Goal: Communication & Community: Answer question/provide support

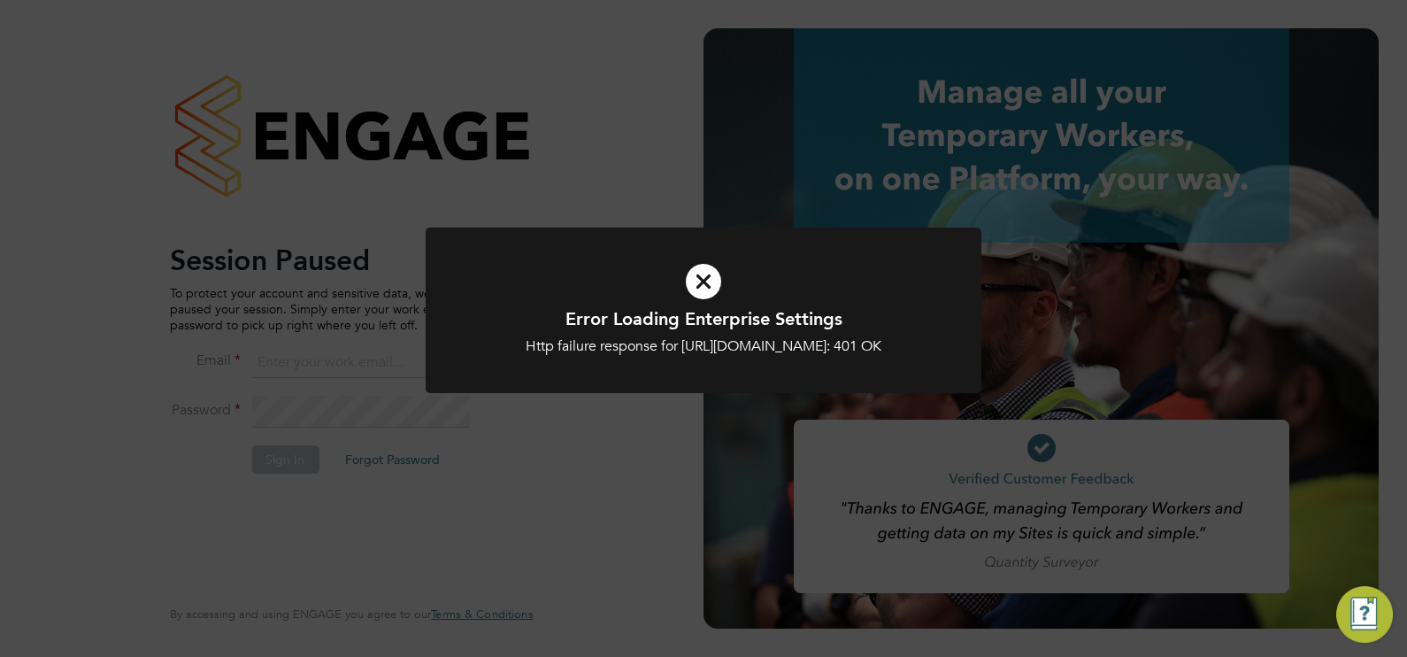
type input "chloe@18rec.com"
click at [257, 460] on div "Error Loading Enterprise Settings Http failure response for https://18rec.app.e…" at bounding box center [703, 328] width 1407 height 657
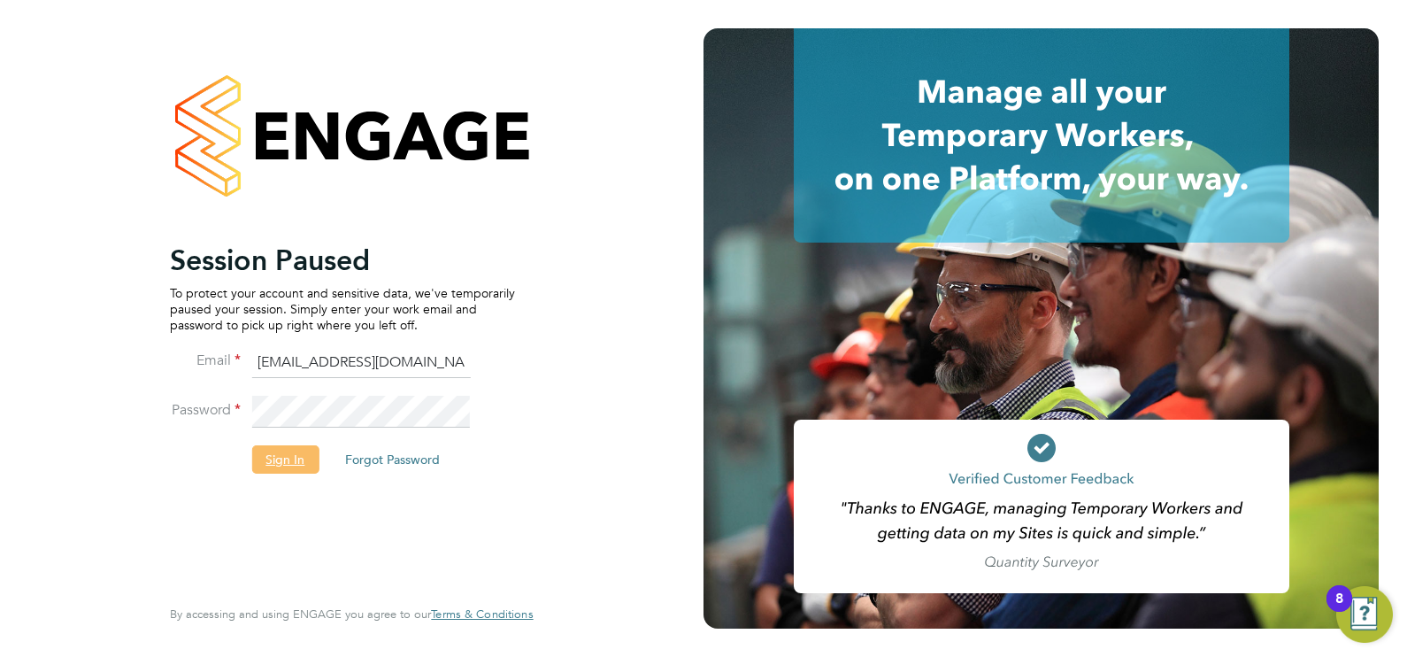
click at [269, 455] on button "Sign In" at bounding box center [284, 459] width 67 height 28
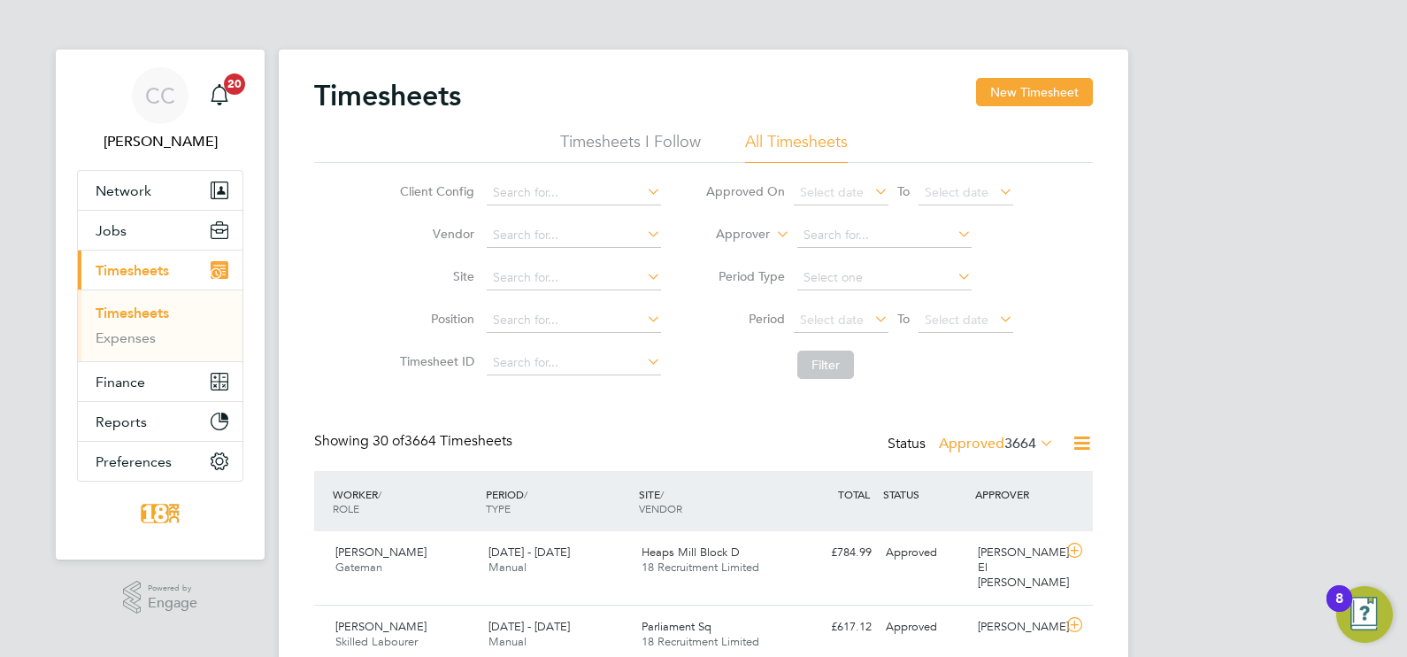
click at [1031, 446] on span "3664" at bounding box center [1020, 444] width 32 height 18
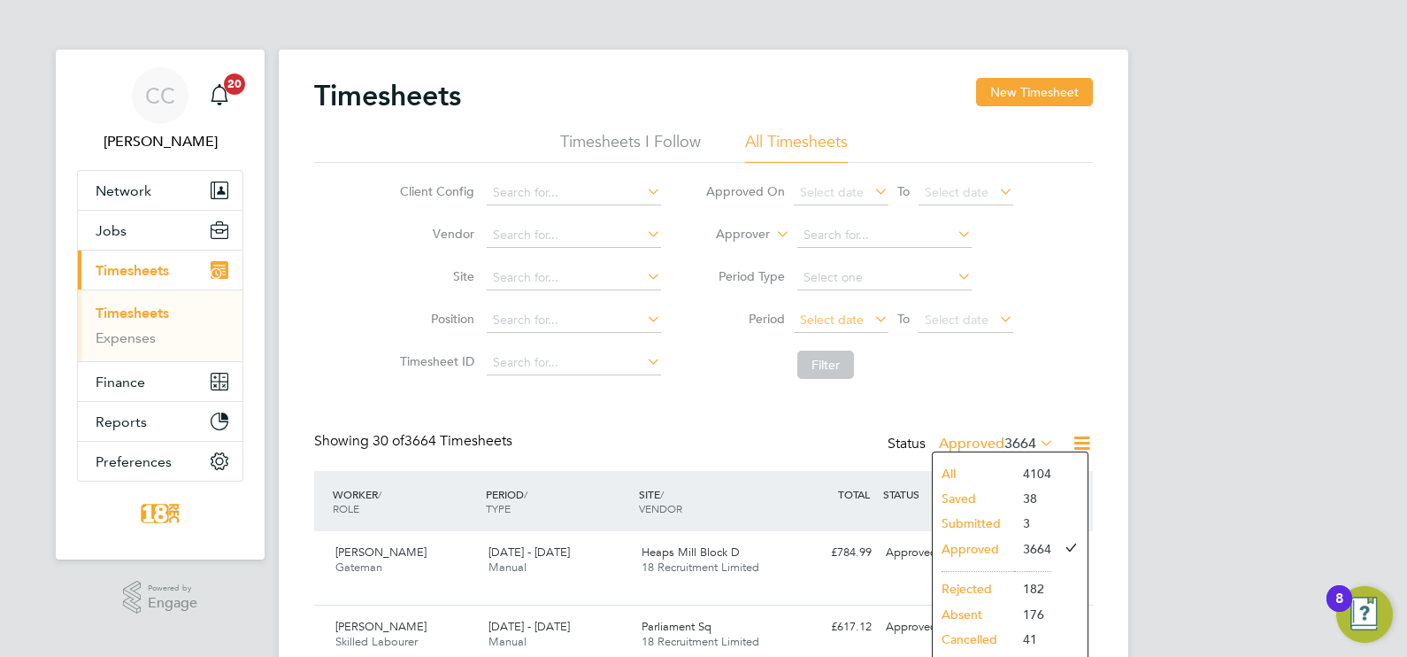
click at [823, 325] on span "Select date" at bounding box center [832, 320] width 64 height 16
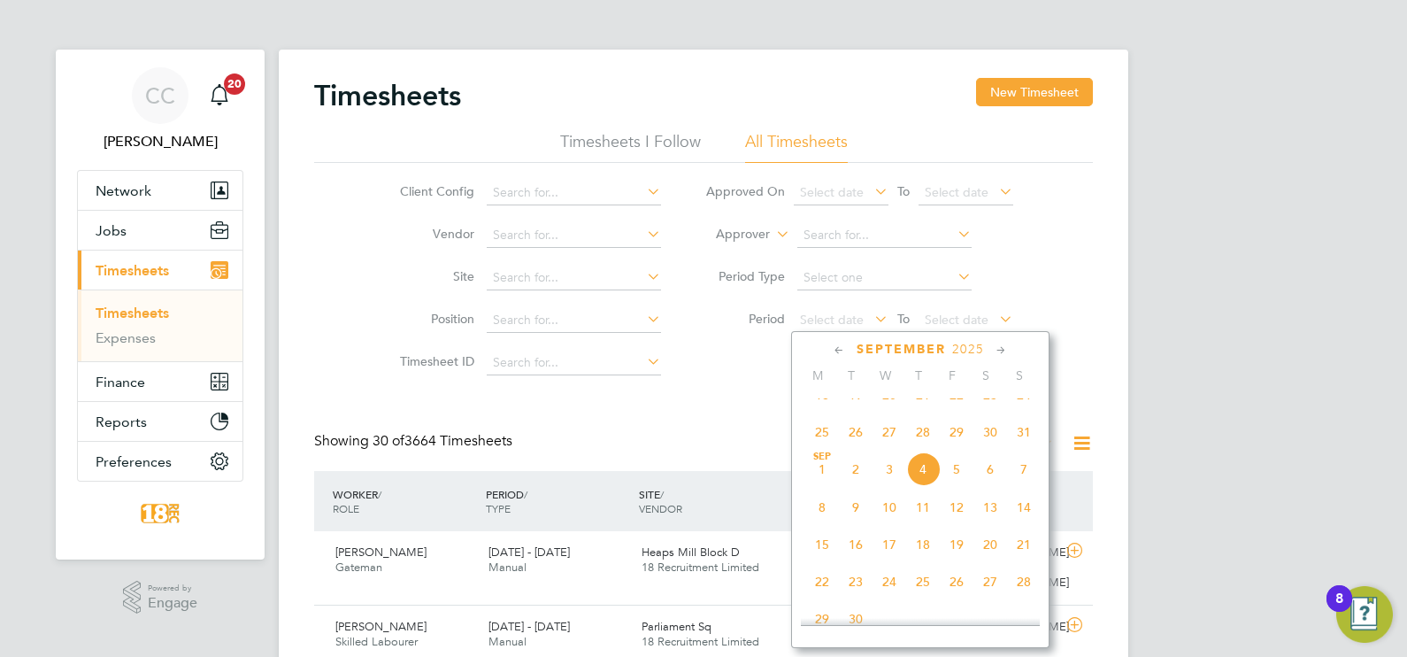
click at [832, 449] on span "25" at bounding box center [822, 432] width 34 height 34
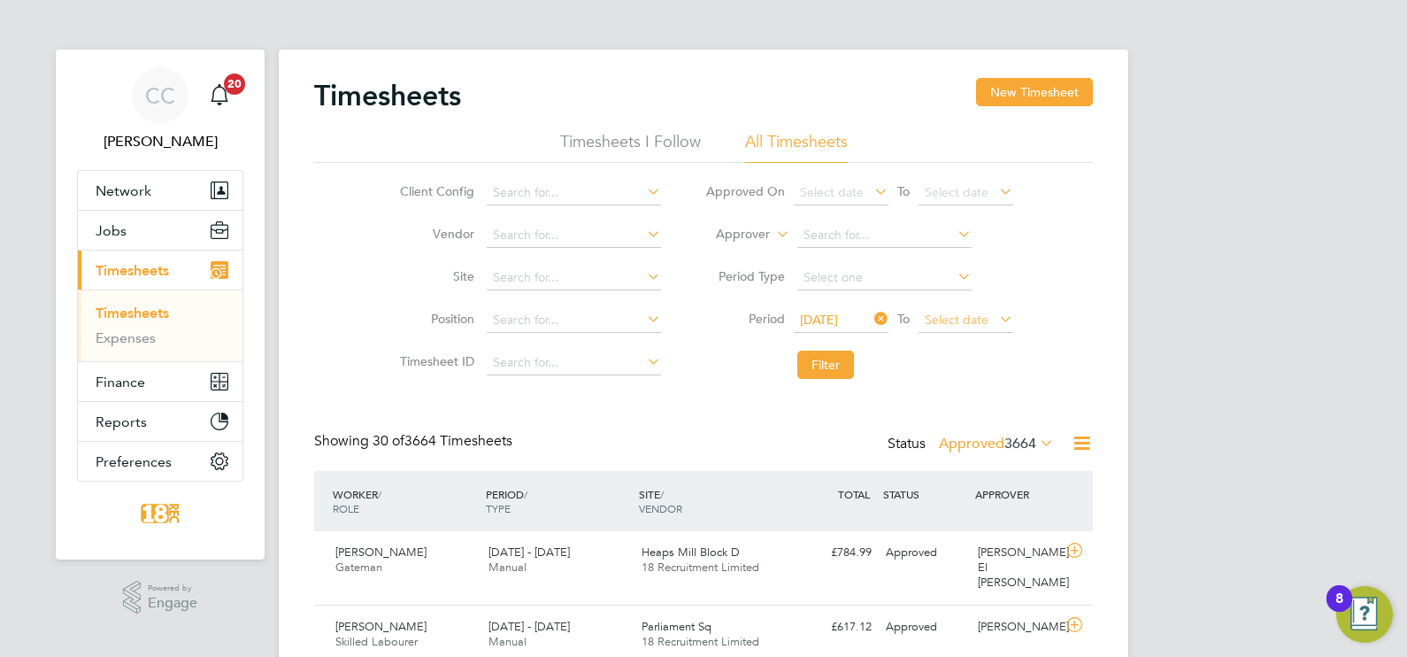
click at [950, 310] on span "Select date" at bounding box center [966, 321] width 95 height 24
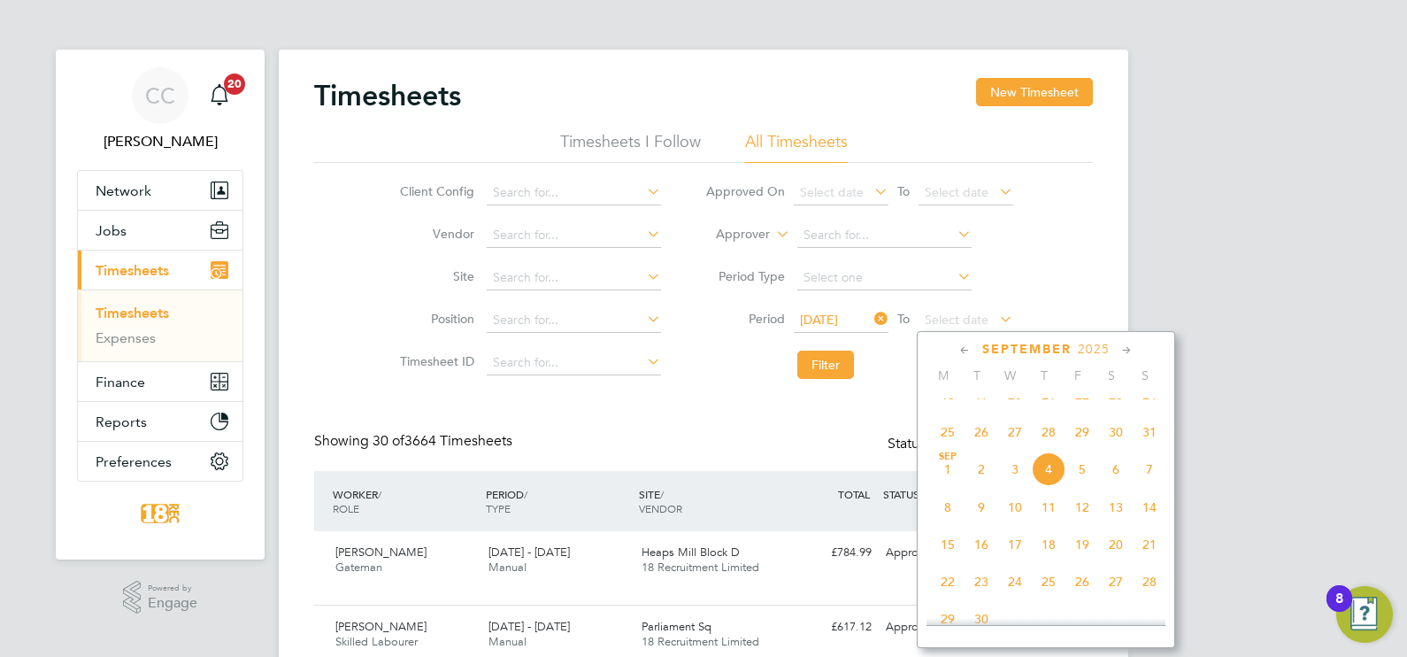
click at [1148, 449] on span "31" at bounding box center [1150, 432] width 34 height 34
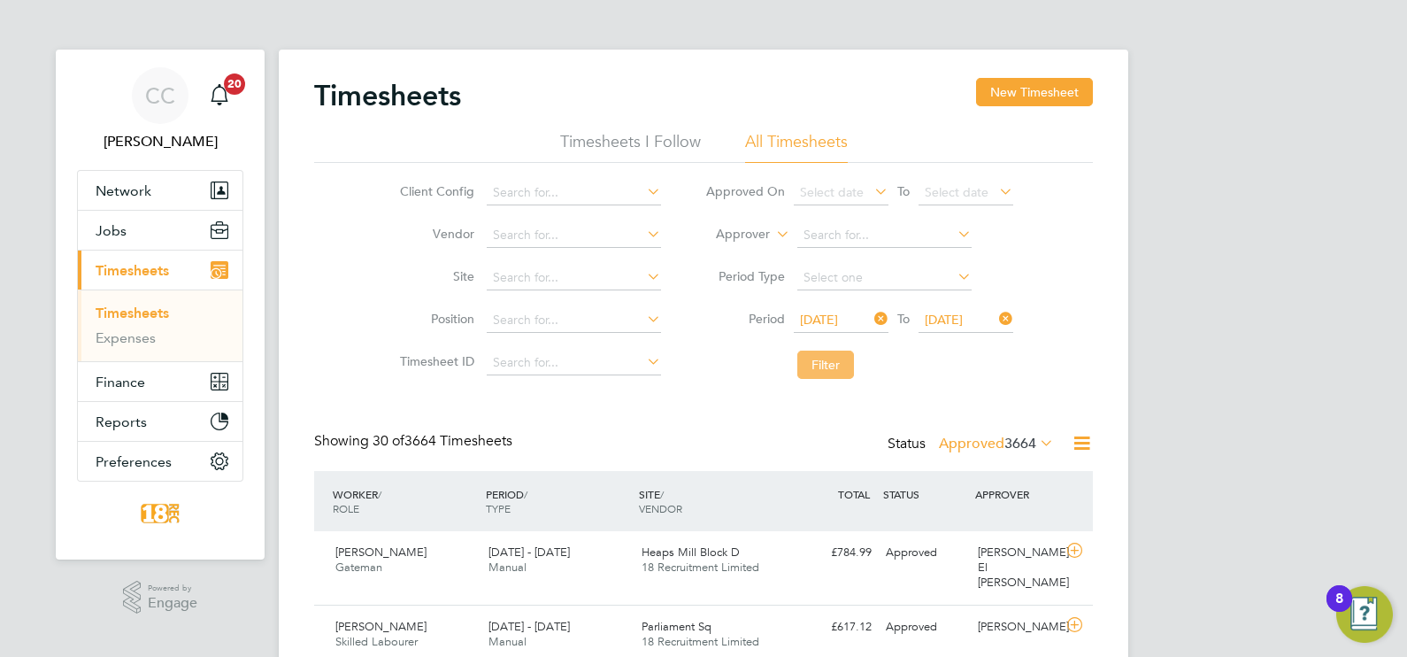
click at [829, 381] on li "Filter" at bounding box center [859, 365] width 352 height 46
click at [823, 353] on button "Filter" at bounding box center [825, 364] width 57 height 28
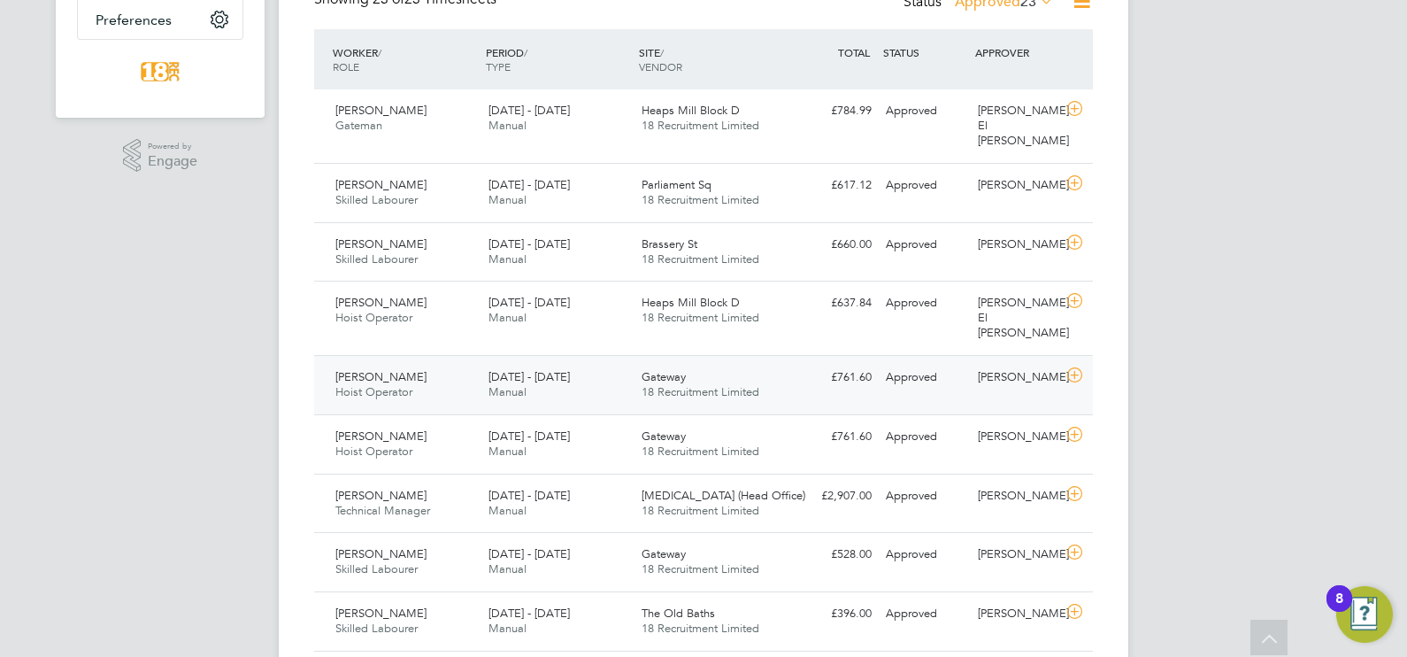
click at [773, 363] on div "Gateway 18 Recruitment Limited" at bounding box center [711, 385] width 153 height 44
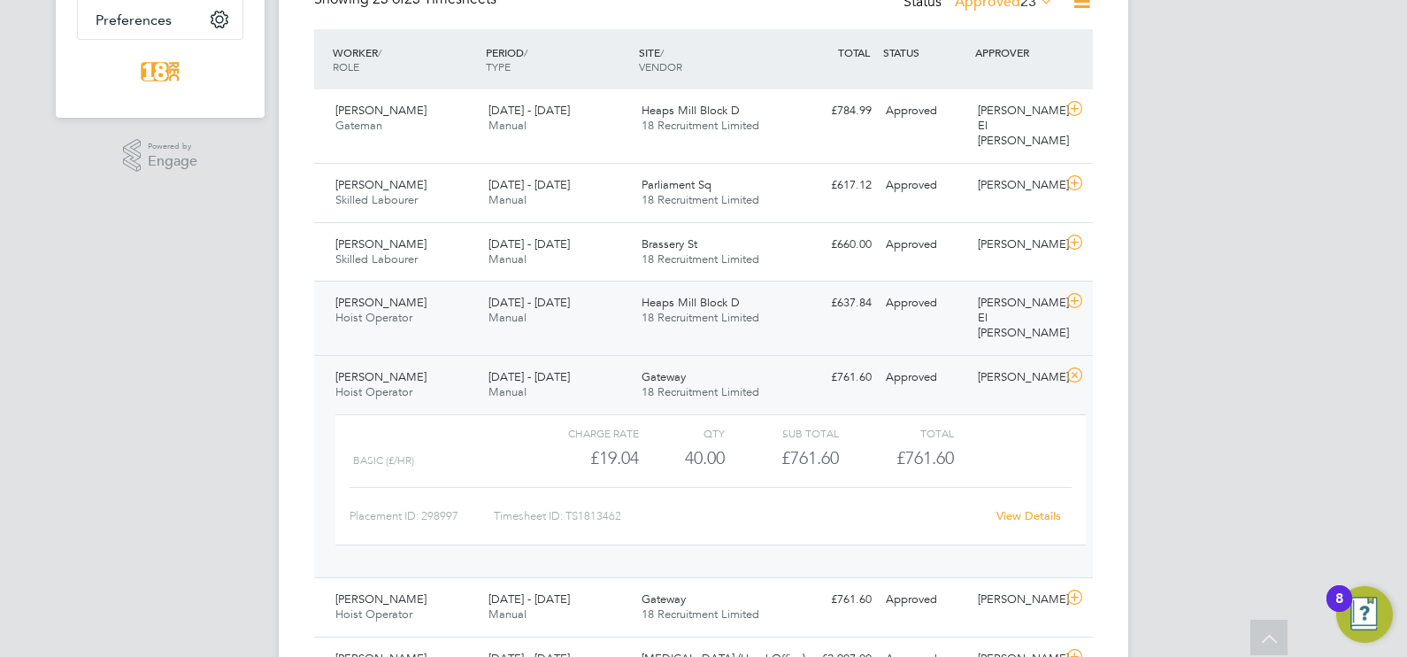
click at [774, 304] on div "Heaps Mill Block D 18 Recruitment Limited" at bounding box center [711, 311] width 153 height 44
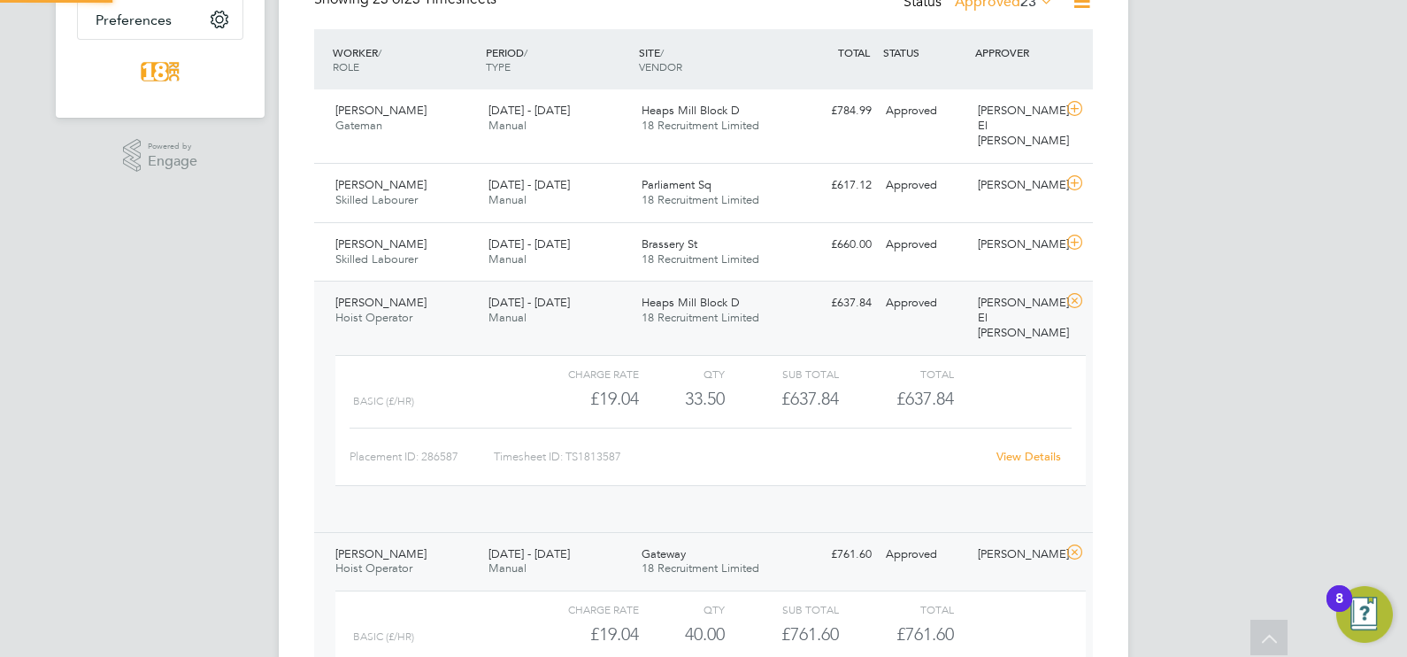
click at [770, 312] on div "Heaps Mill Block D 18 Recruitment Limited" at bounding box center [711, 311] width 153 height 44
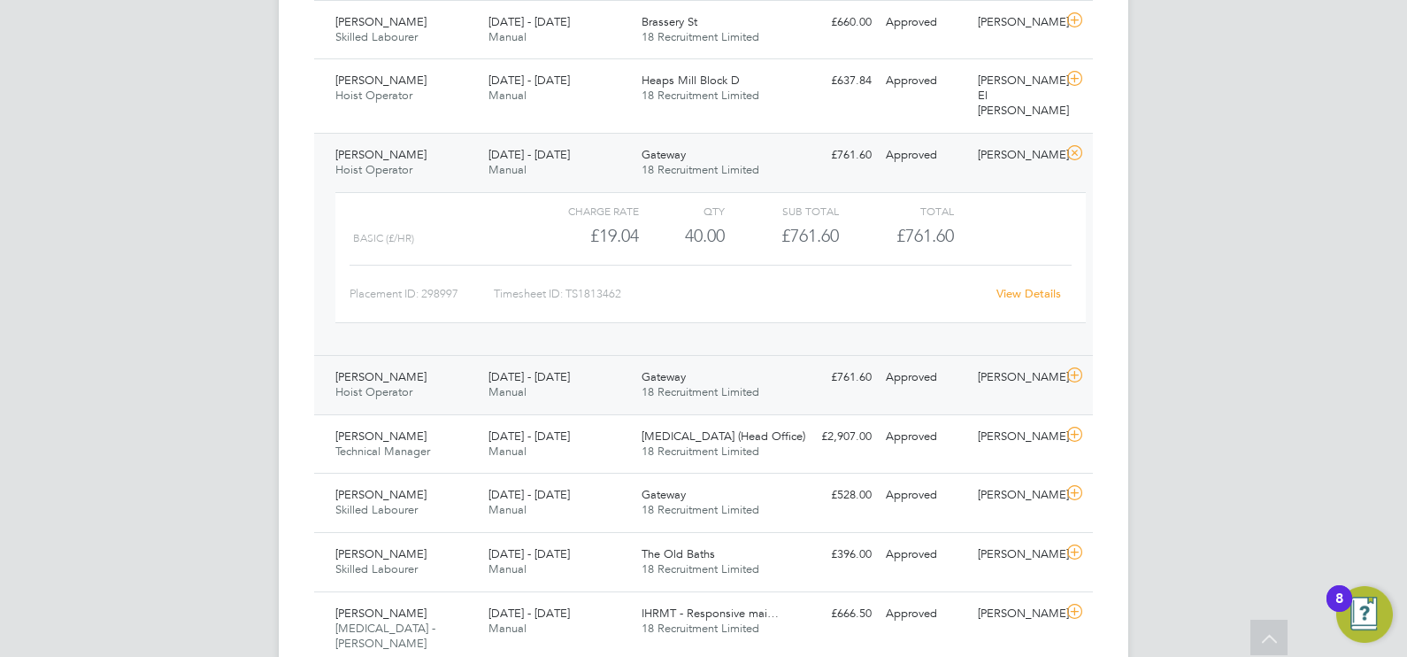
click at [721, 363] on div "Gateway 18 Recruitment Limited" at bounding box center [711, 385] width 153 height 44
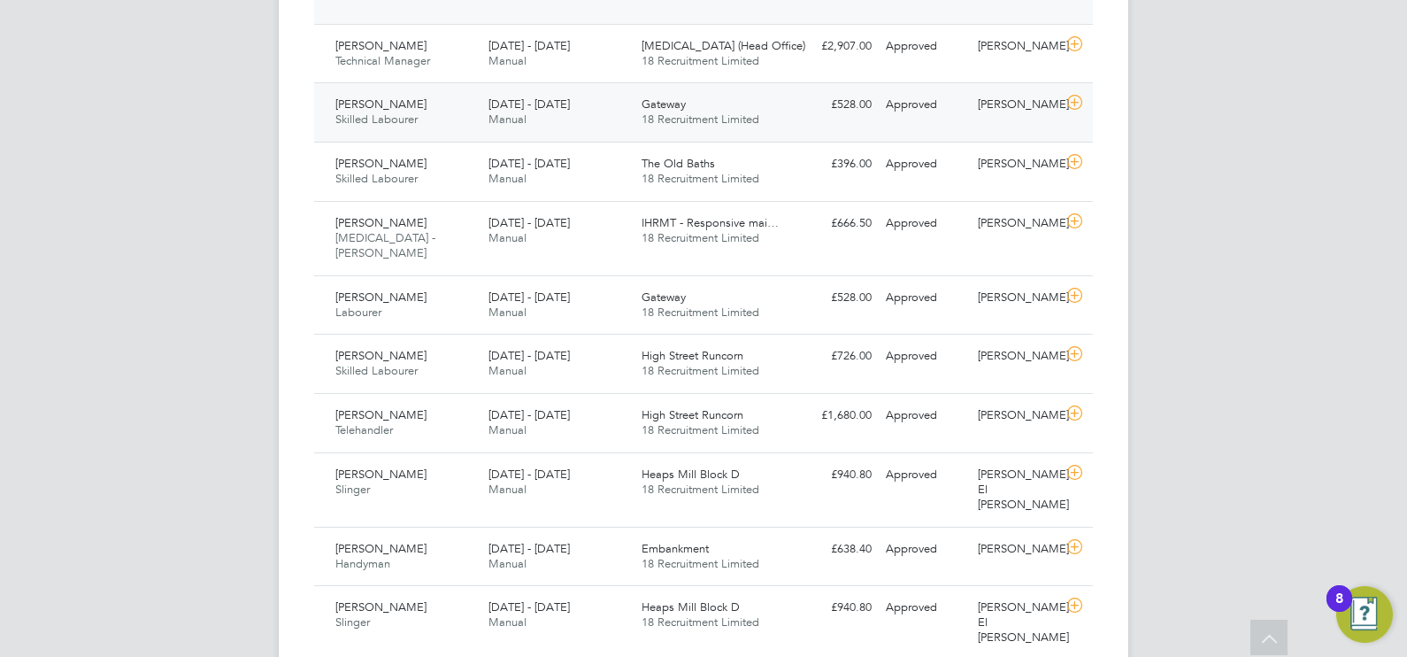
click at [535, 95] on div "[DATE] - [DATE] Manual" at bounding box center [557, 112] width 153 height 44
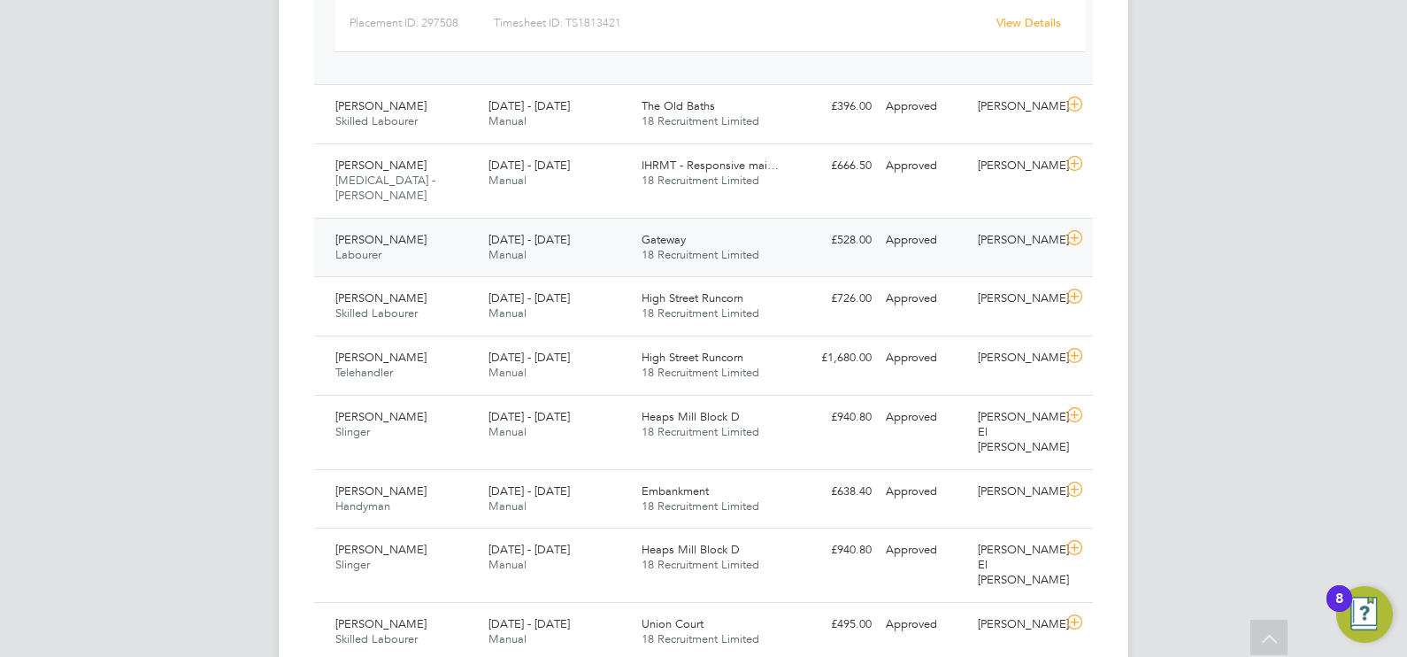
click at [701, 226] on div "Gateway 18 Recruitment Limited" at bounding box center [711, 248] width 153 height 44
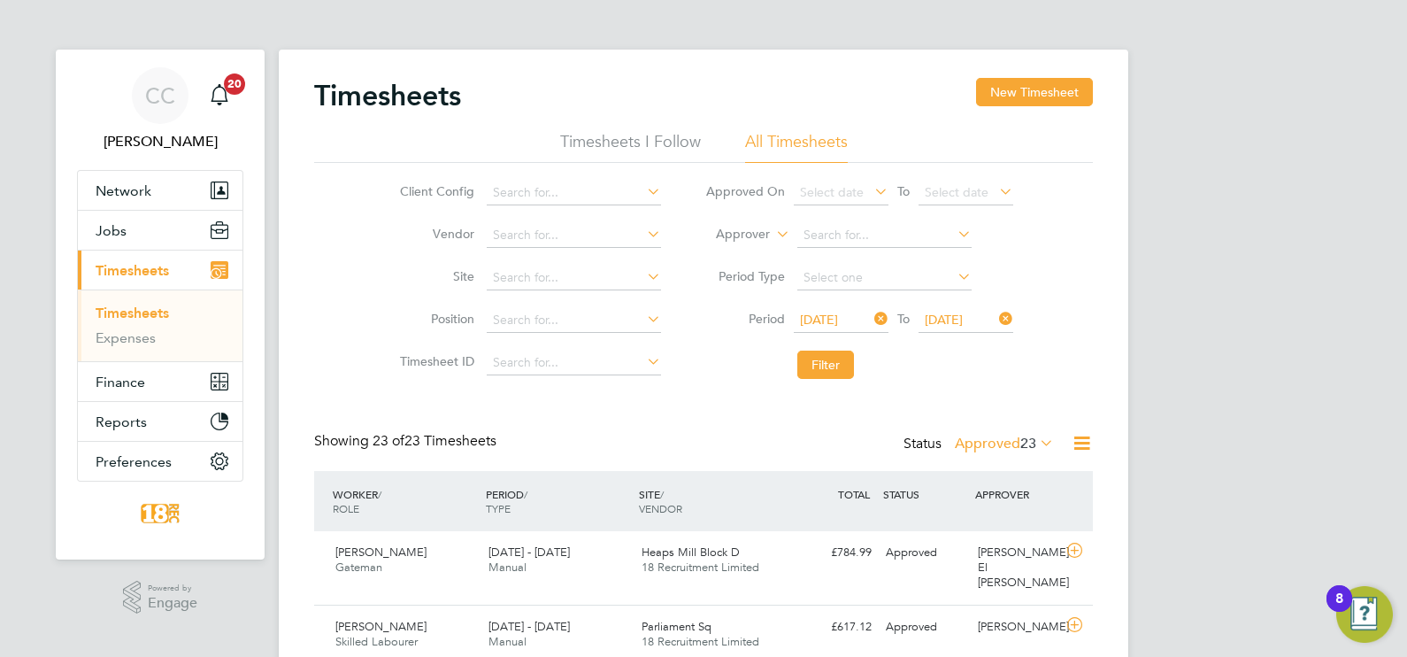
click at [988, 441] on label "Approved 23" at bounding box center [1004, 444] width 99 height 18
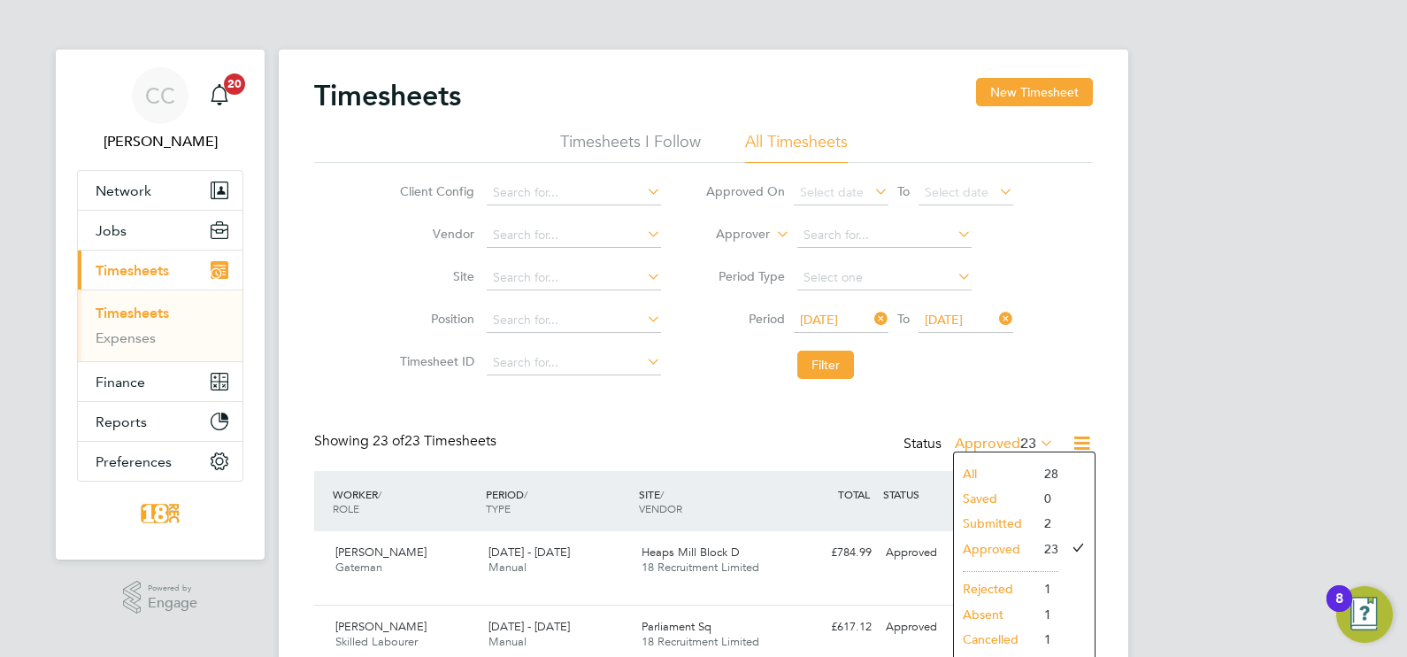
click at [1011, 515] on li "Submitted" at bounding box center [994, 523] width 81 height 25
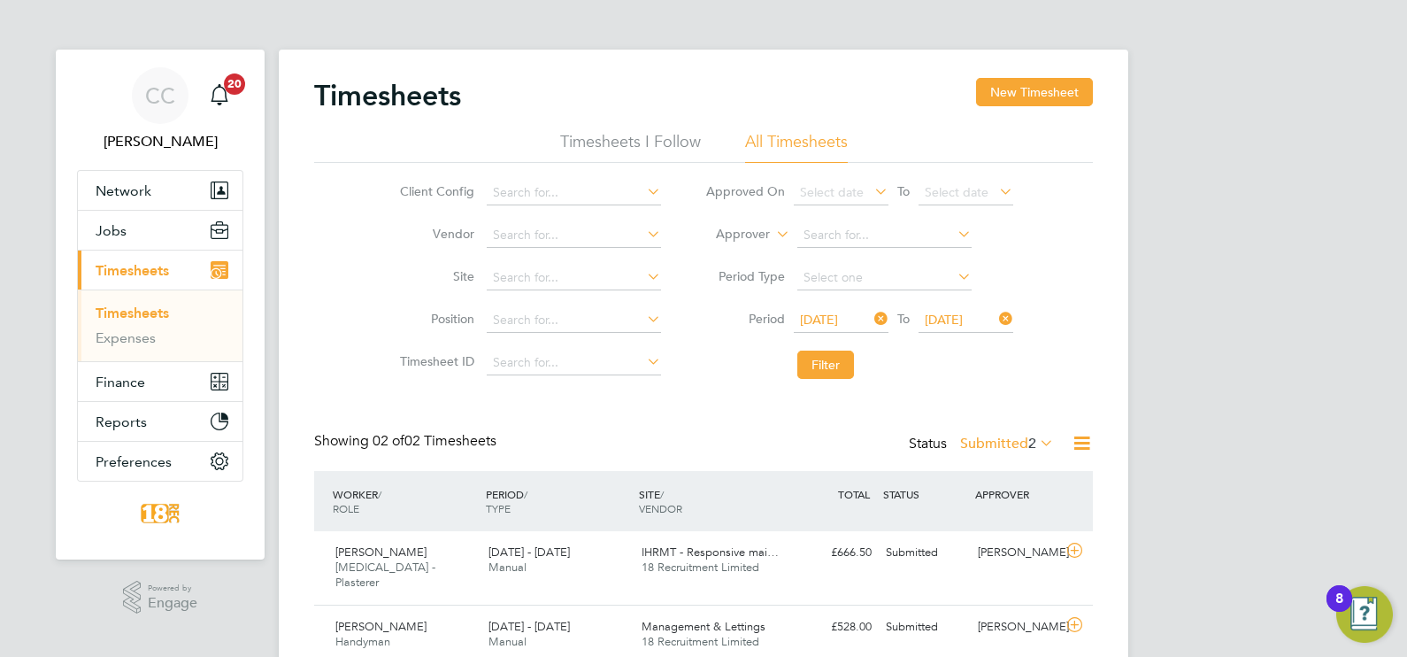
scroll to position [55, 0]
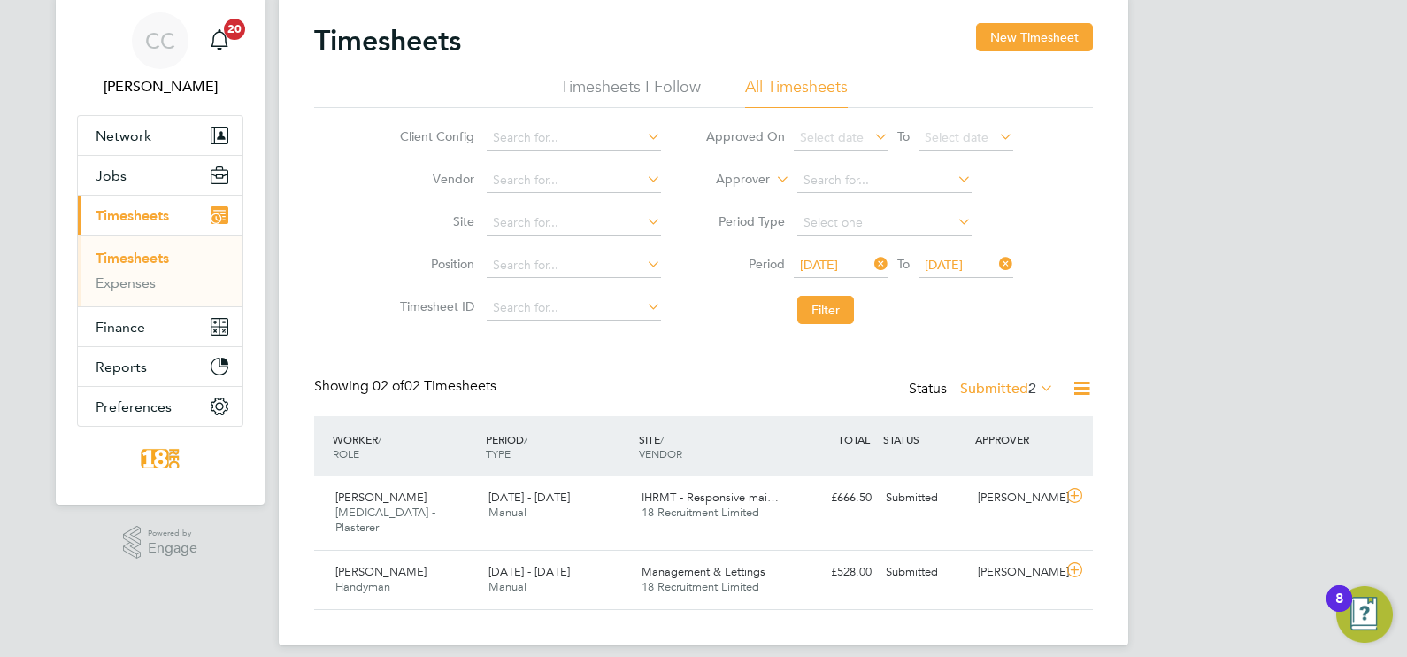
click at [983, 382] on label "Submitted 2" at bounding box center [1007, 389] width 94 height 18
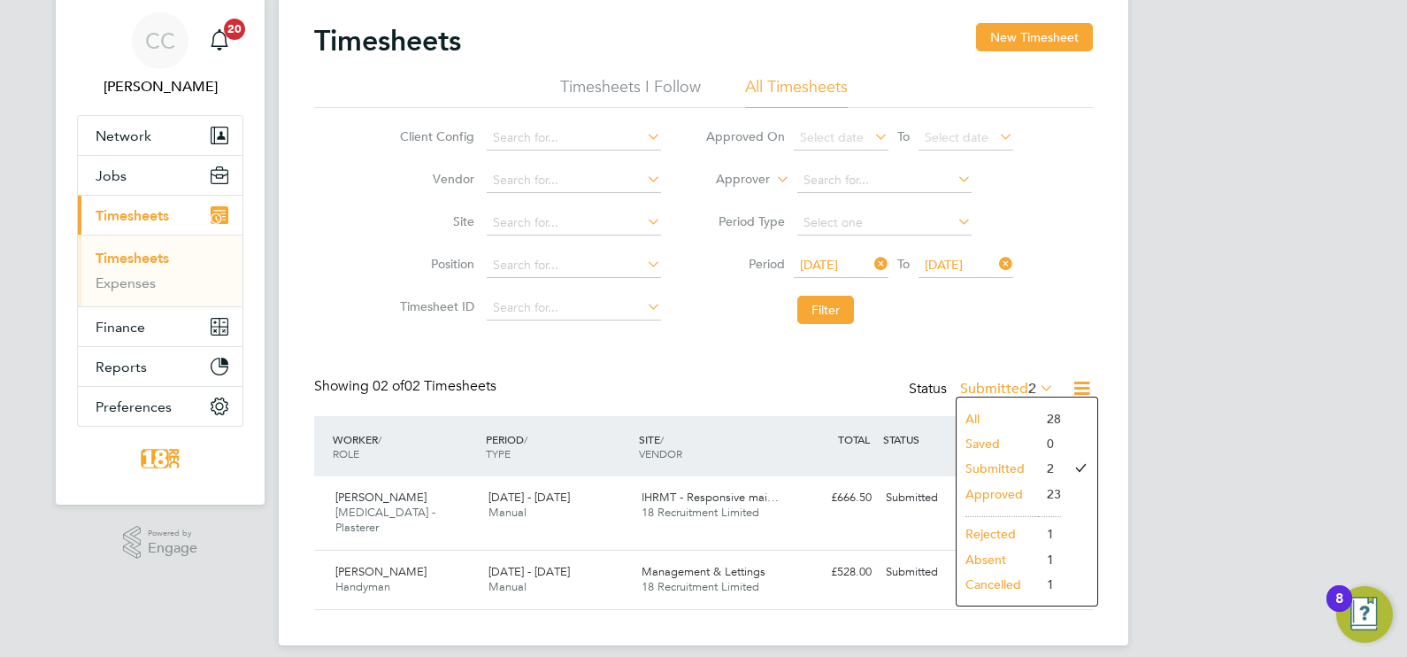
click at [996, 489] on li "Approved" at bounding box center [997, 493] width 81 height 25
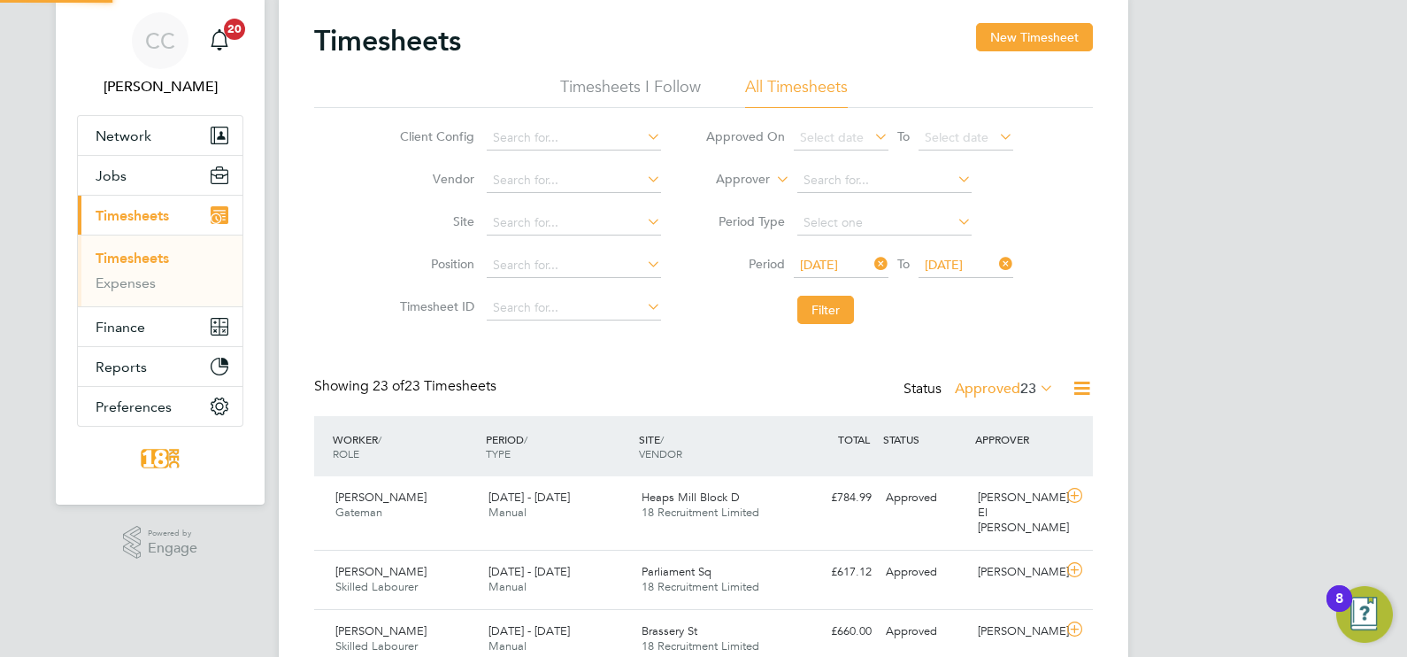
scroll to position [9, 9]
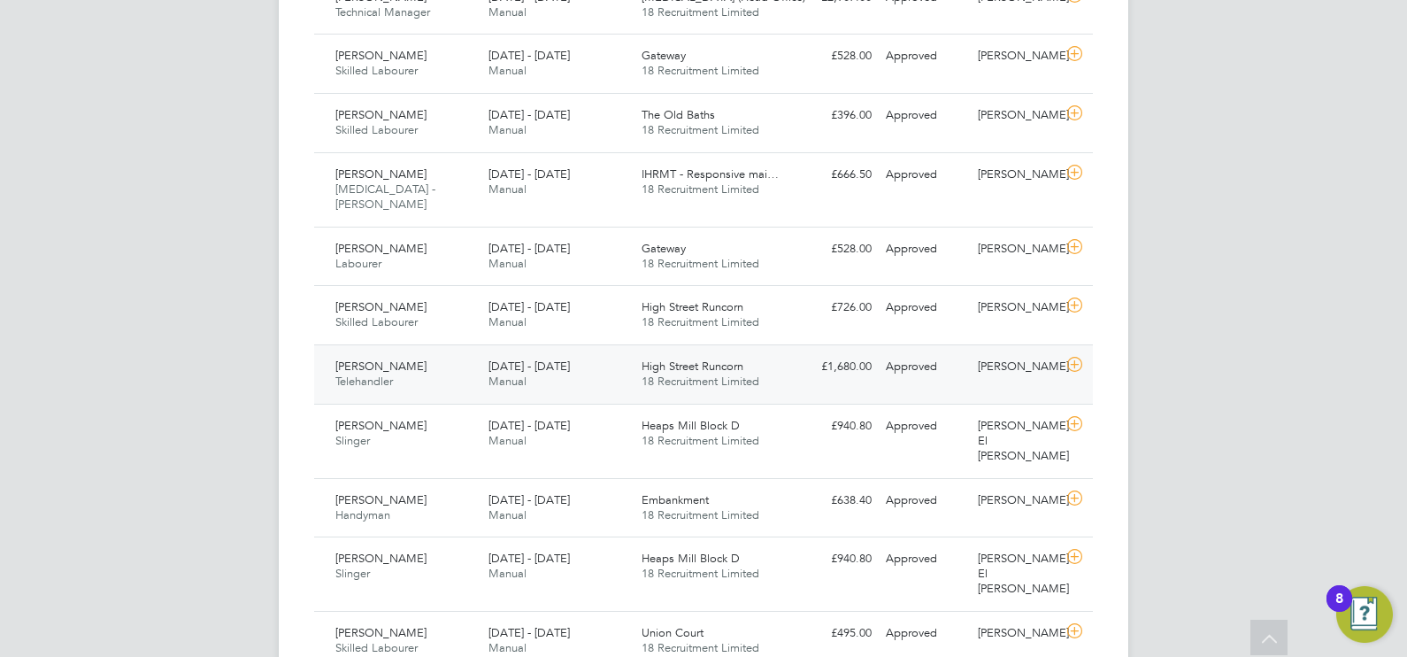
click at [438, 352] on div "[PERSON_NAME] [DATE] - [DATE]" at bounding box center [404, 374] width 153 height 44
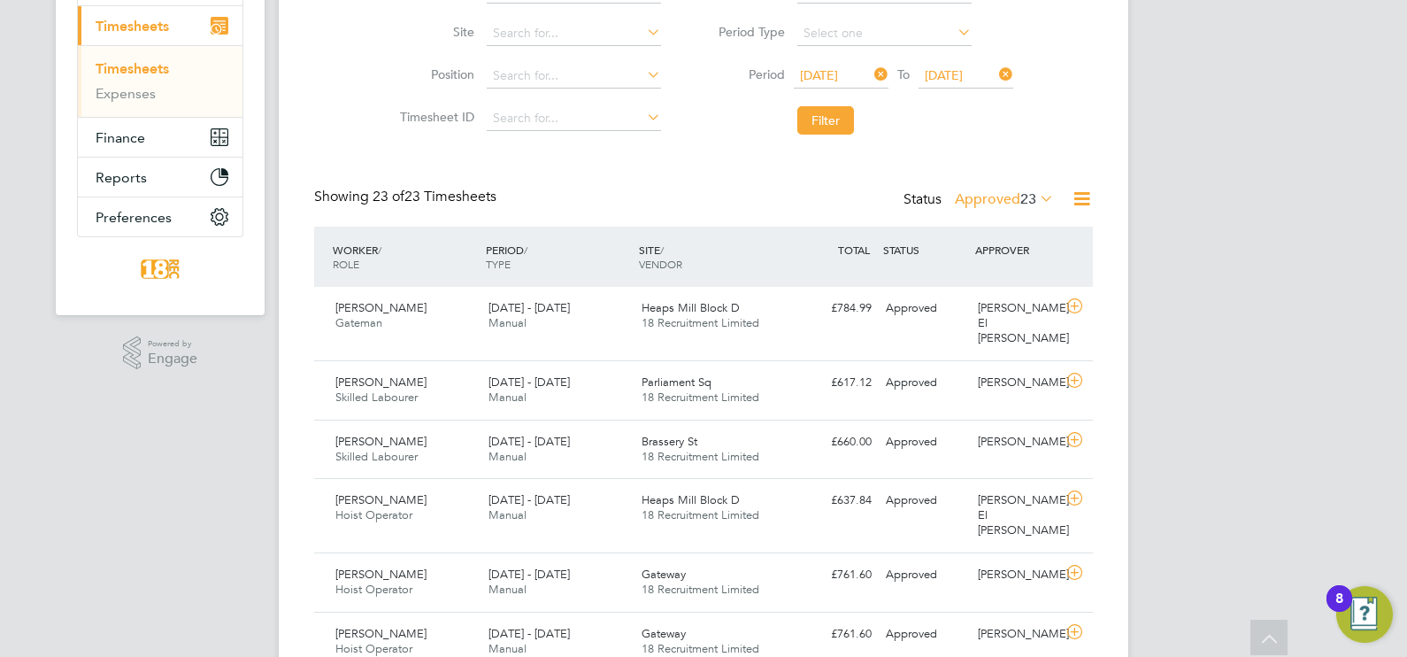
scroll to position [165, 0]
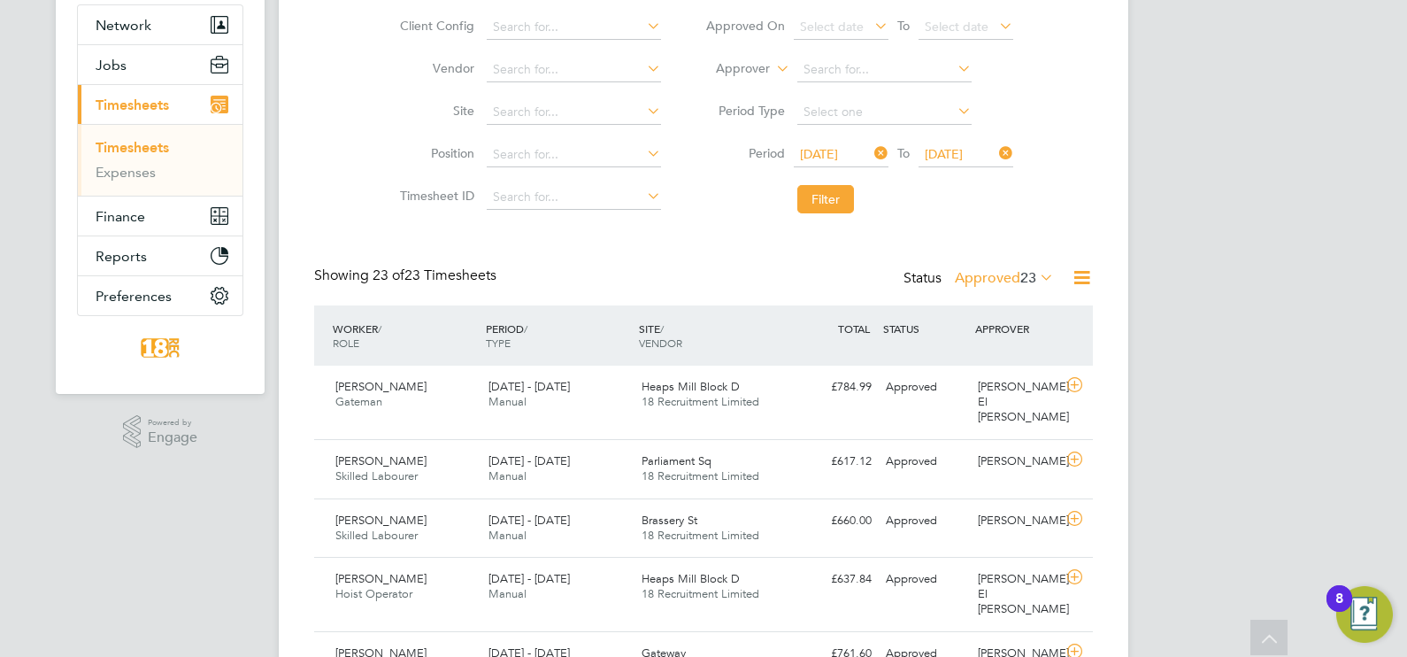
click at [1009, 273] on label "Approved 23" at bounding box center [1004, 278] width 99 height 18
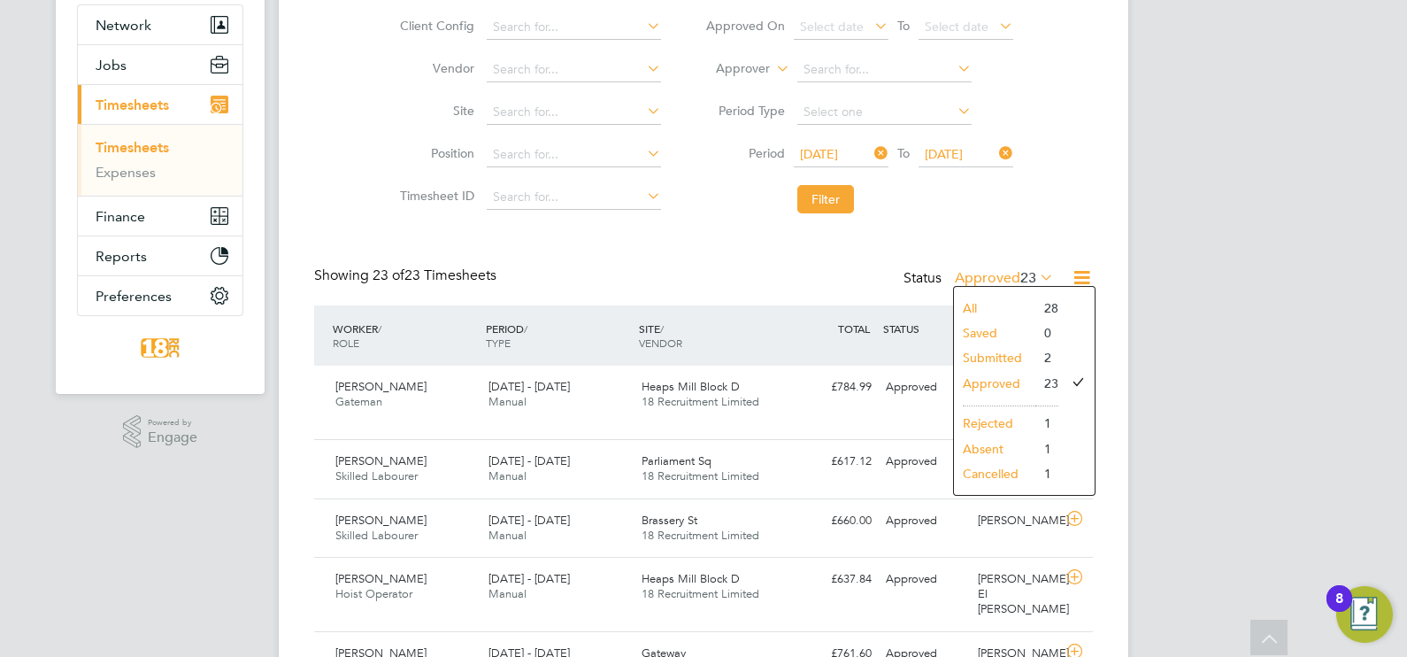
click at [1004, 359] on li "Submitted" at bounding box center [994, 357] width 81 height 25
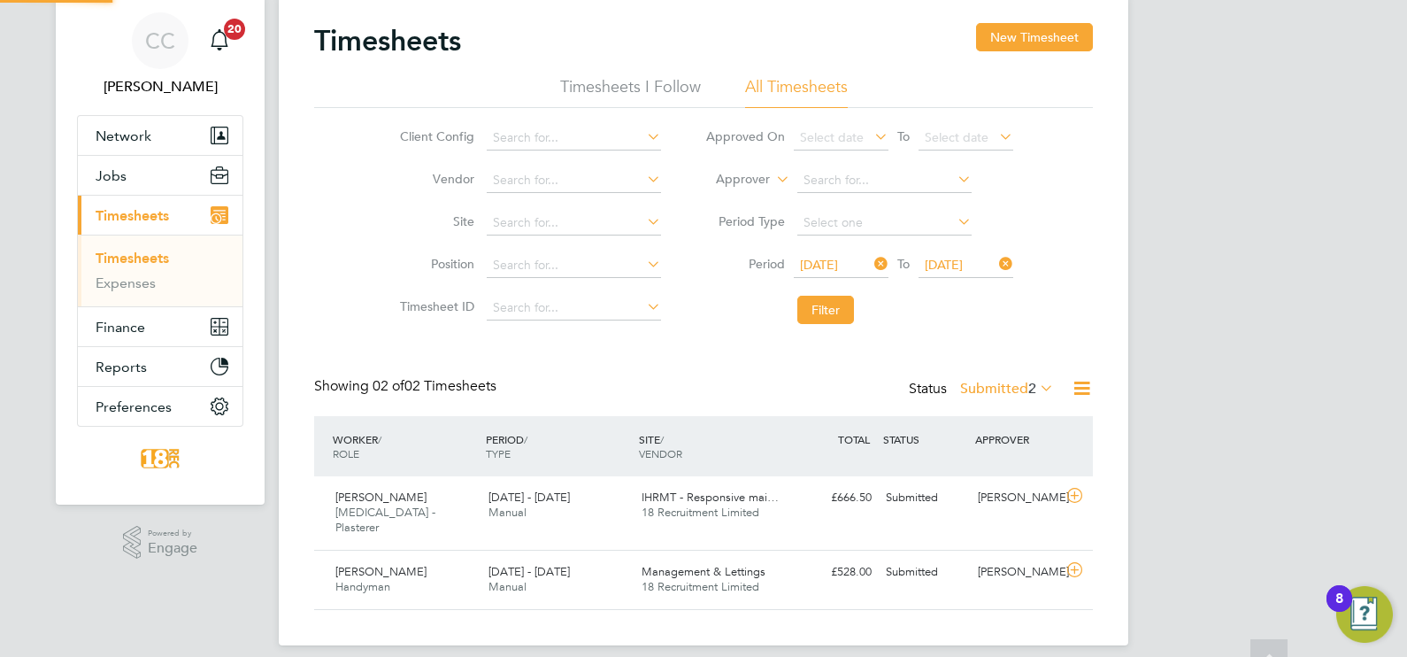
scroll to position [44, 153]
click at [991, 507] on div "[PERSON_NAME]" at bounding box center [1017, 497] width 92 height 29
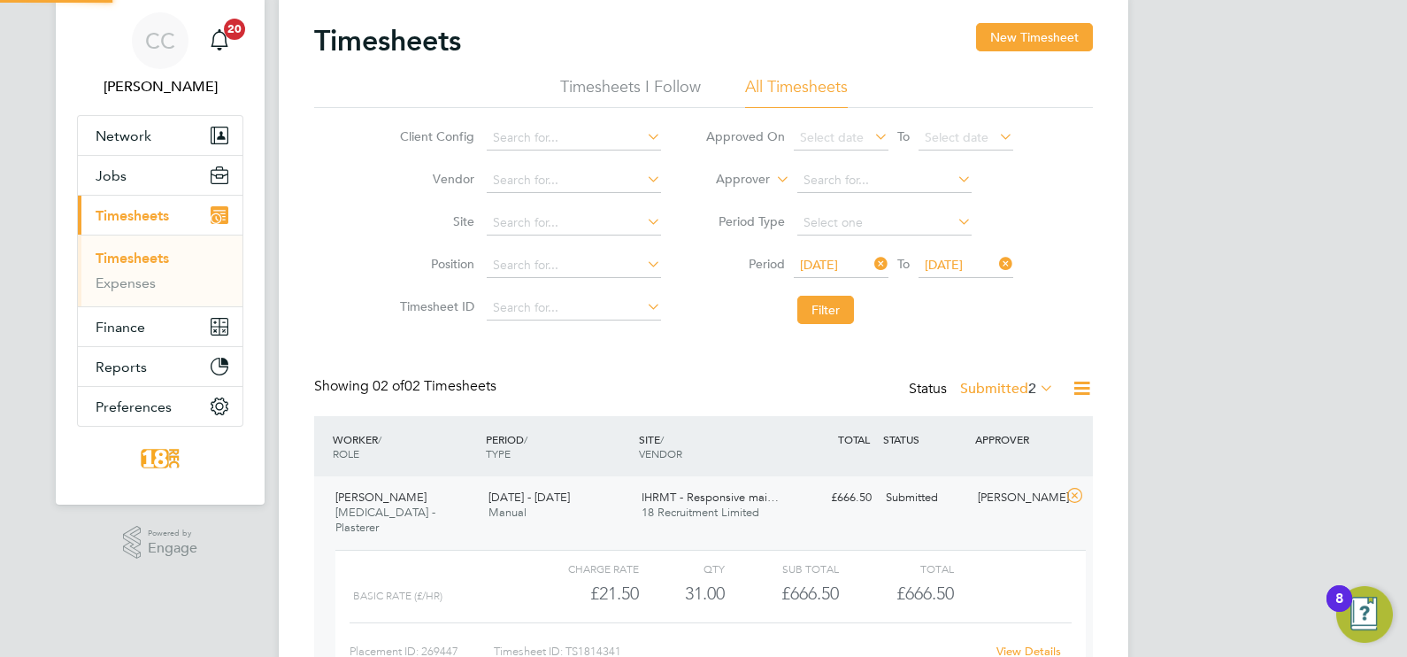
scroll to position [30, 172]
click at [1027, 643] on link "View Details" at bounding box center [1028, 650] width 65 height 15
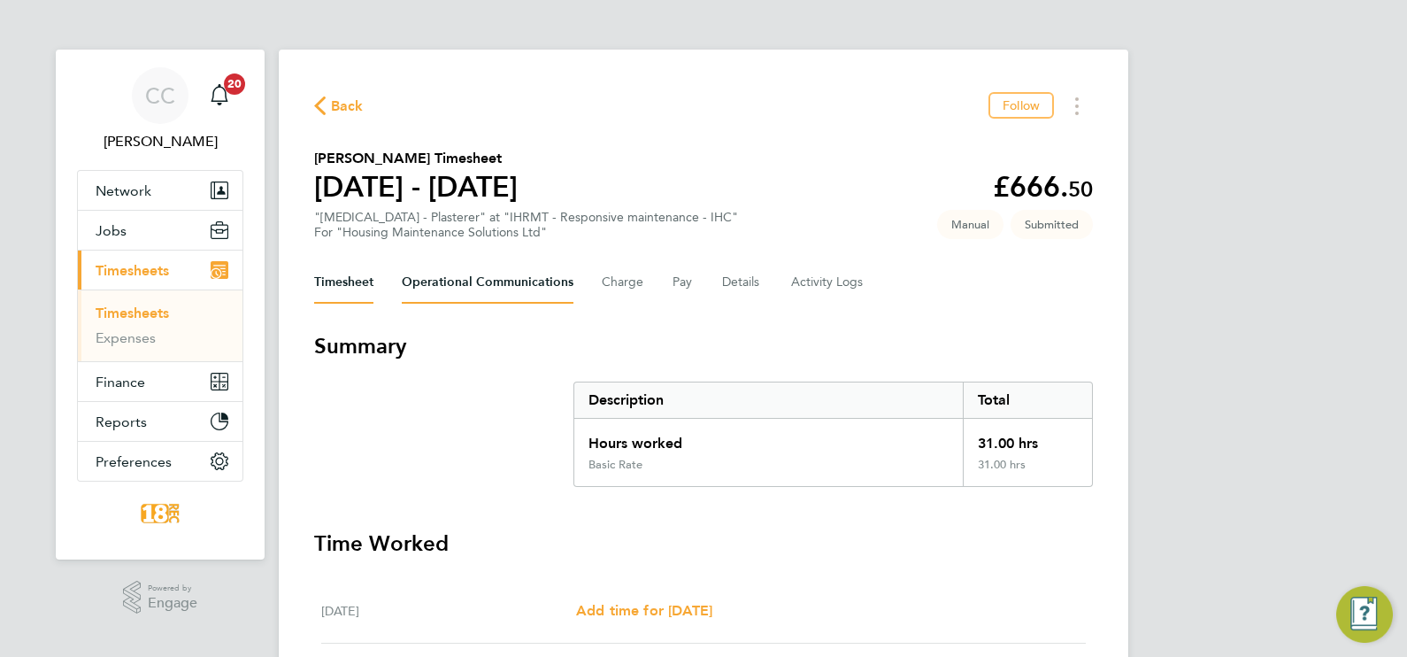
click at [494, 283] on Communications-tab "Operational Communications" at bounding box center [488, 282] width 172 height 42
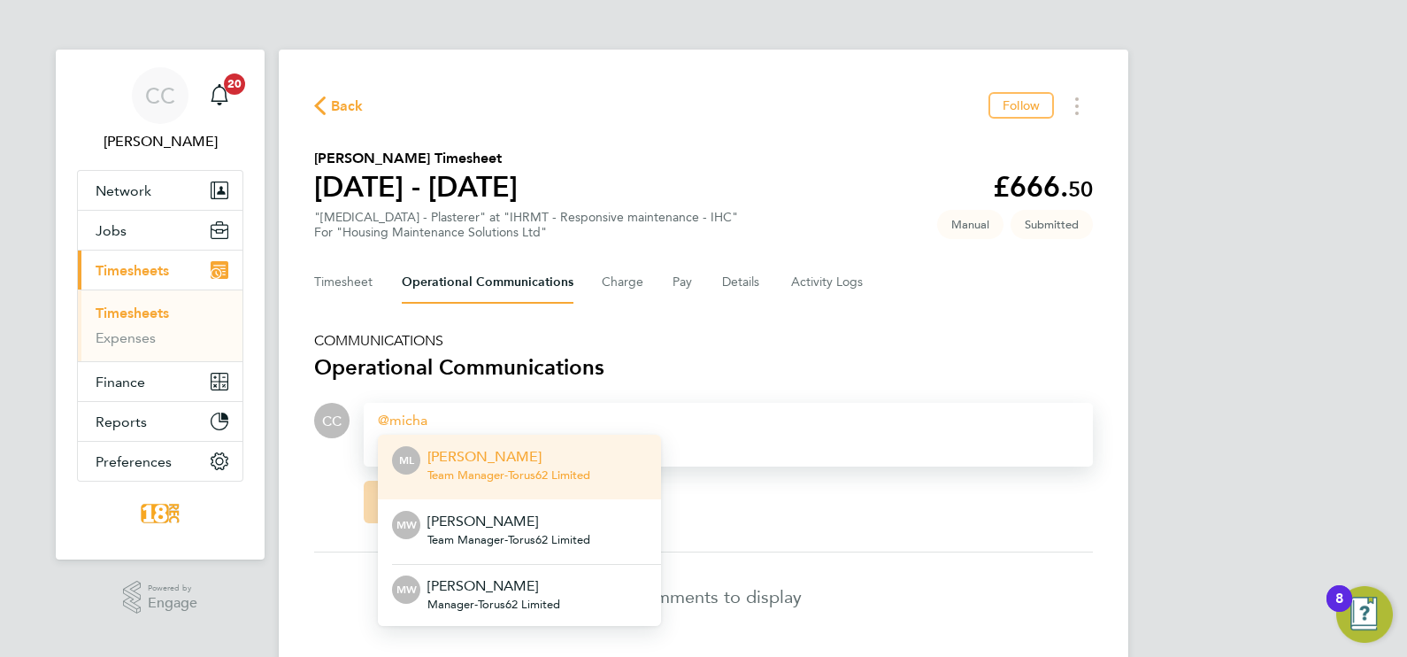
click at [531, 450] on p "[PERSON_NAME]" at bounding box center [508, 456] width 163 height 21
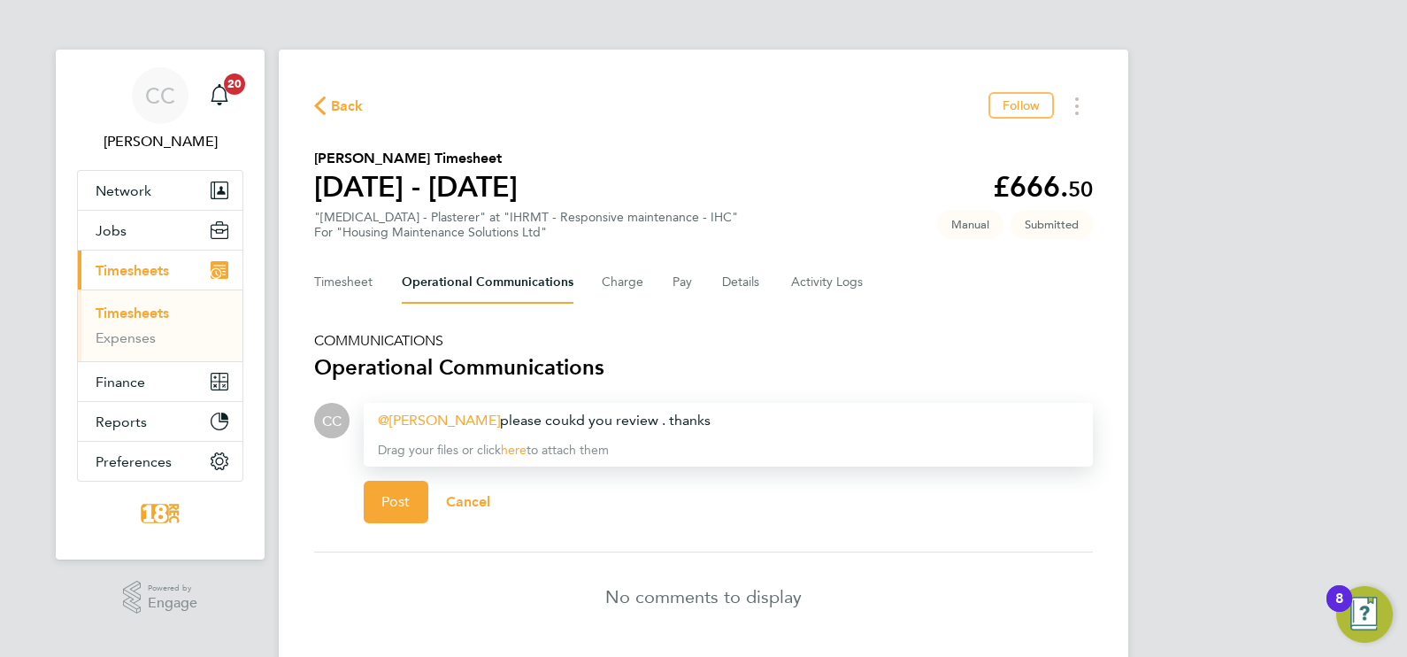
click at [562, 419] on div "Michael Leslie ​ please coukd you review . thanks" at bounding box center [728, 420] width 701 height 21
click at [417, 512] on button "Post" at bounding box center [396, 502] width 65 height 42
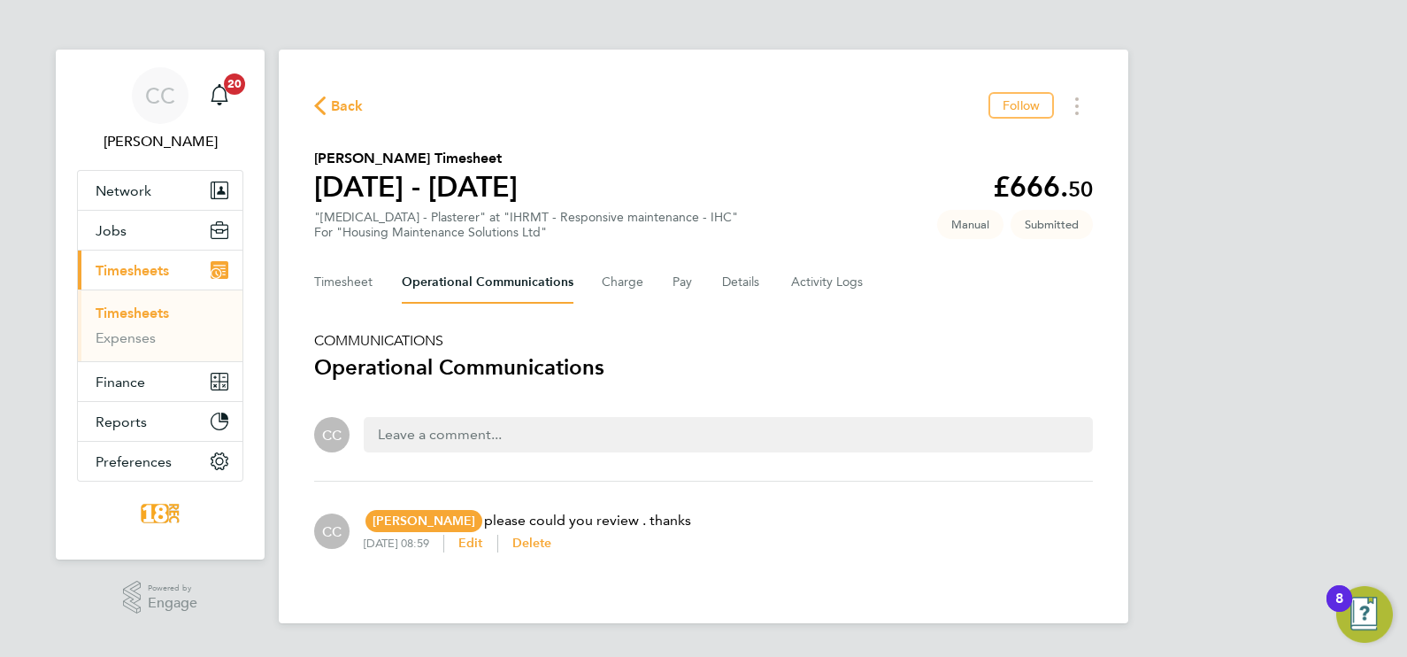
click at [325, 92] on div "Back Follow" at bounding box center [703, 105] width 779 height 27
click at [323, 92] on div "Back Follow" at bounding box center [703, 105] width 779 height 27
click at [323, 91] on div "Back Follow Craig Evans's Timesheet 25 - 31 Aug 2025 £666. 50 "HMS - Plasterer"…" at bounding box center [704, 336] width 850 height 573
click at [338, 100] on span "Back" at bounding box center [347, 106] width 33 height 21
